Goal: Check status: Check status

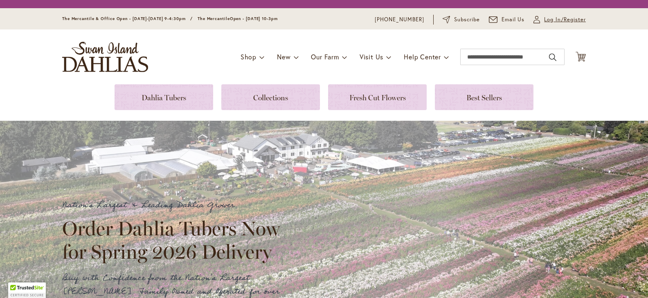
click at [553, 21] on span "Log In/Register" at bounding box center [565, 20] width 42 height 8
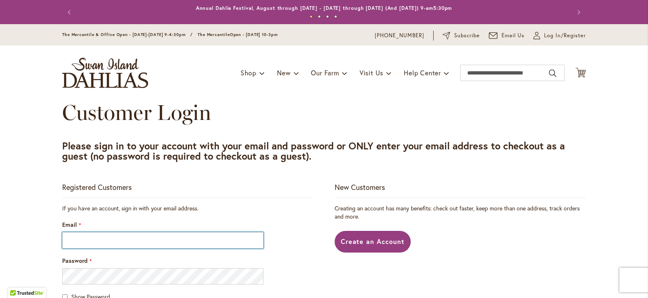
click at [98, 233] on input "Email" at bounding box center [162, 240] width 201 height 16
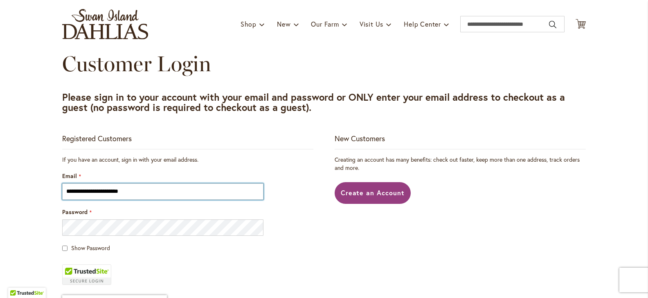
scroll to position [58, 0]
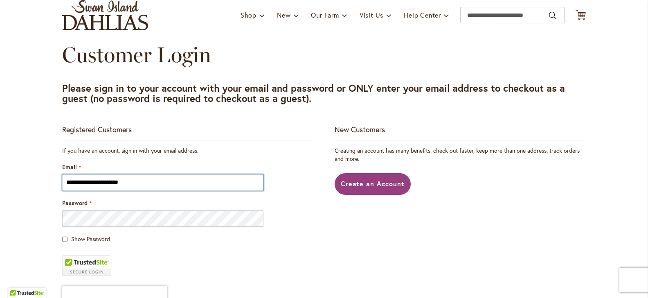
type input "**********"
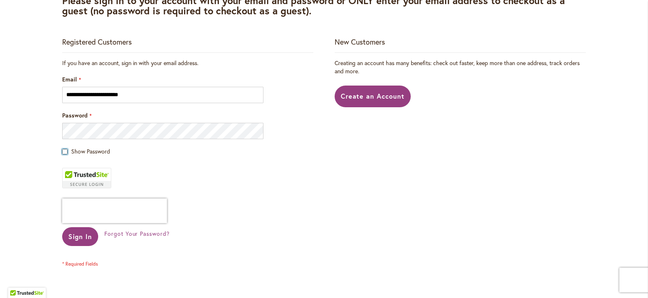
scroll to position [153, 0]
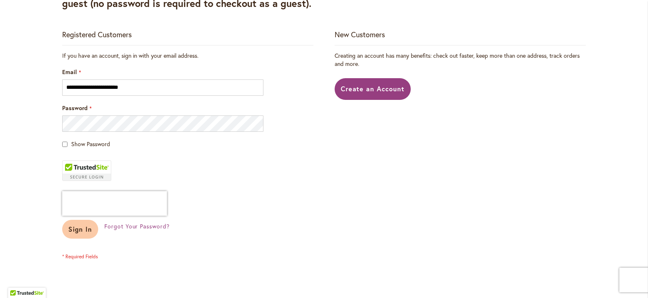
click at [76, 231] on span "Sign In" at bounding box center [80, 229] width 24 height 9
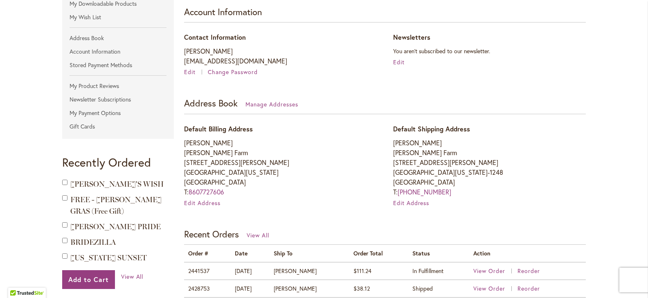
scroll to position [147, 0]
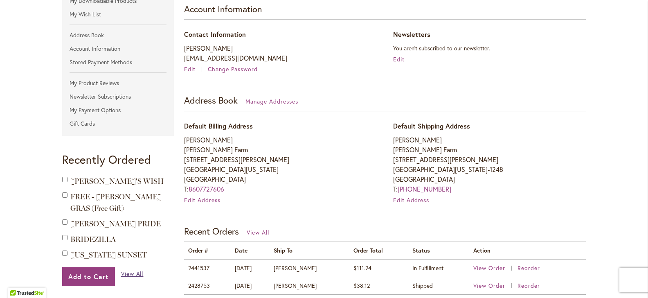
click at [125, 272] on span "View All" at bounding box center [132, 274] width 22 height 8
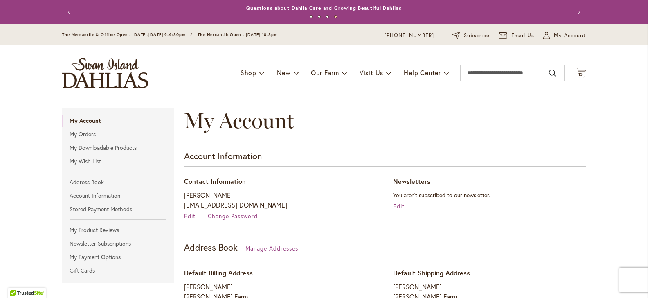
click at [561, 38] on span "My Account" at bounding box center [570, 35] width 32 height 8
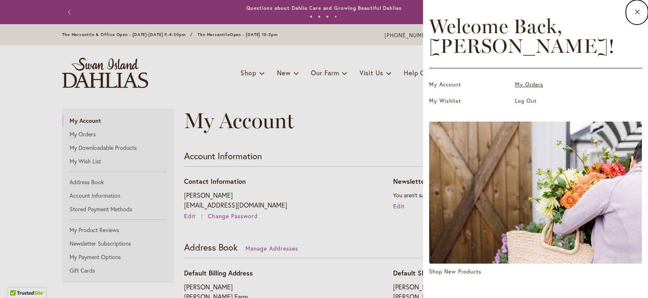
click at [524, 86] on link "My Orders" at bounding box center [556, 85] width 82 height 8
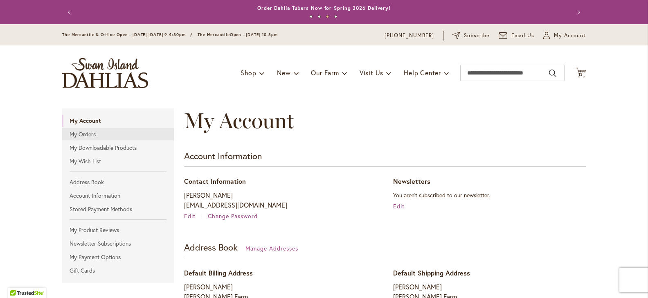
click at [85, 134] on link "My Orders" at bounding box center [118, 134] width 112 height 12
